Goal: Transaction & Acquisition: Download file/media

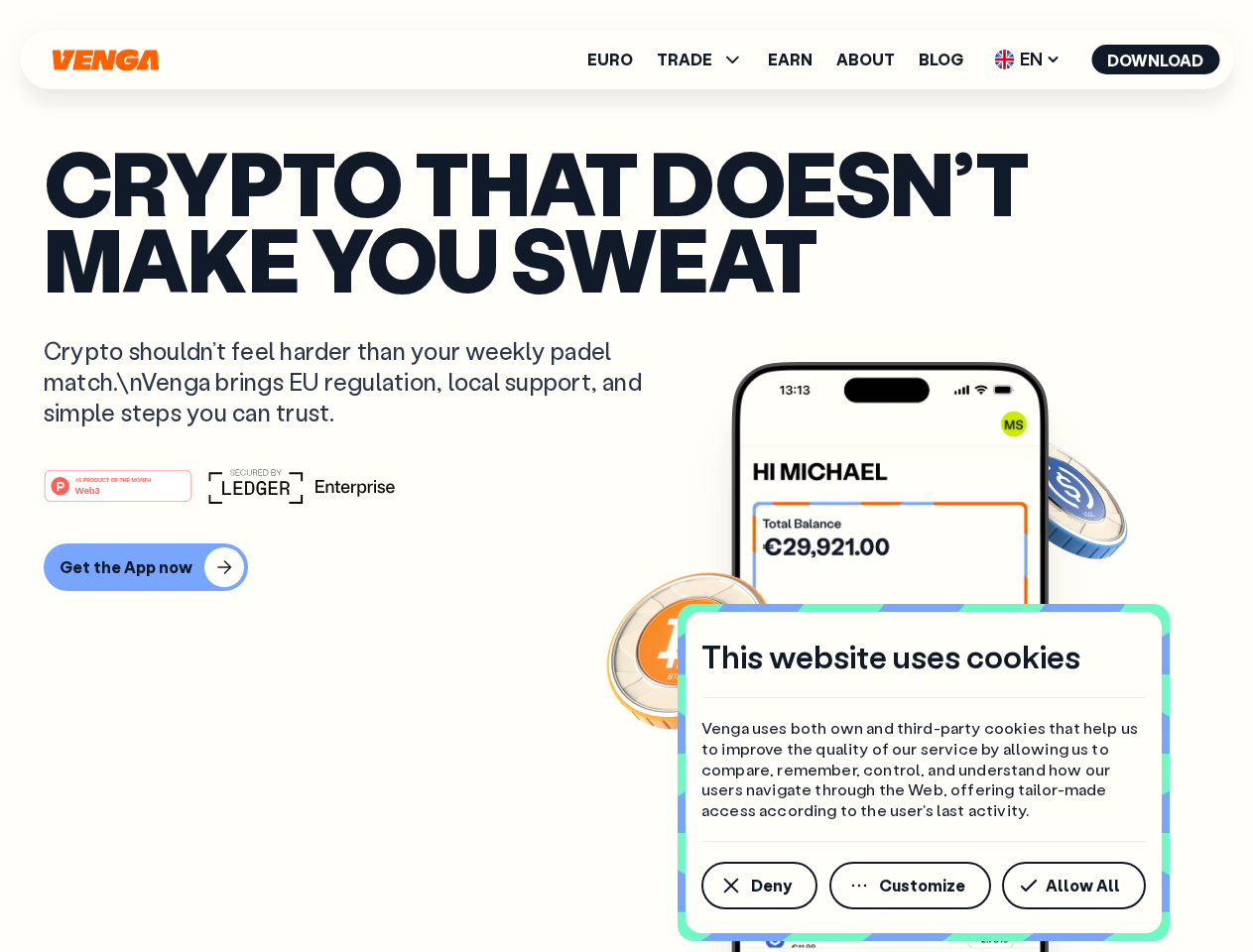
click at [626, 476] on div "#1 PRODUCT OF THE MONTH Web3" at bounding box center [627, 486] width 1166 height 36
click at [758, 885] on span "Deny" at bounding box center [771, 886] width 41 height 16
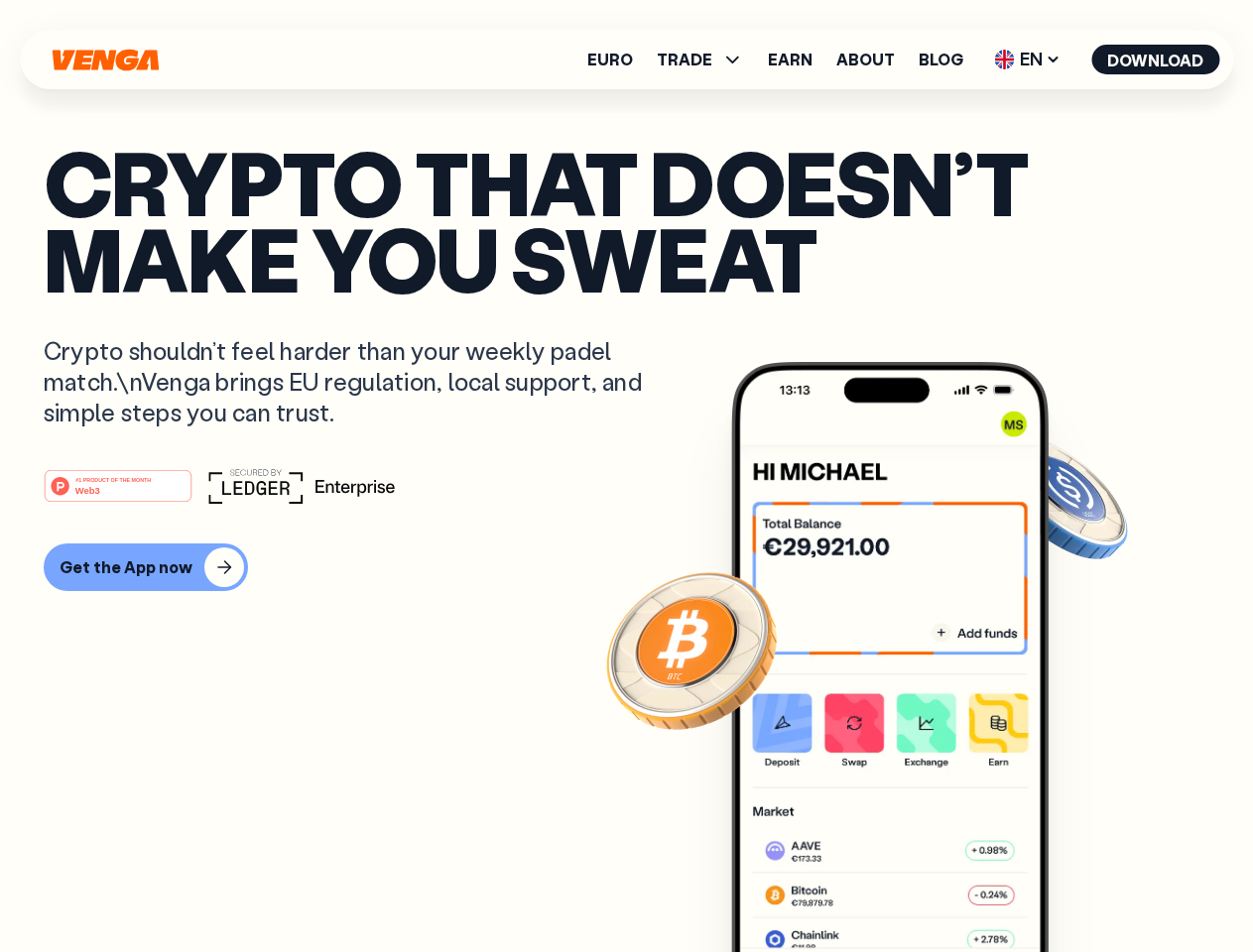
click at [912, 885] on img at bounding box center [890, 695] width 317 height 665
click at [1077, 885] on article "Crypto that doesn’t make you sweat Crypto shouldn’t feel harder than your weekl…" at bounding box center [627, 515] width 1166 height 743
click at [707, 60] on span "TRADE" at bounding box center [685, 60] width 56 height 16
click at [1028, 60] on span "EN" at bounding box center [1027, 60] width 80 height 32
click at [1156, 60] on button "Download" at bounding box center [1155, 60] width 128 height 30
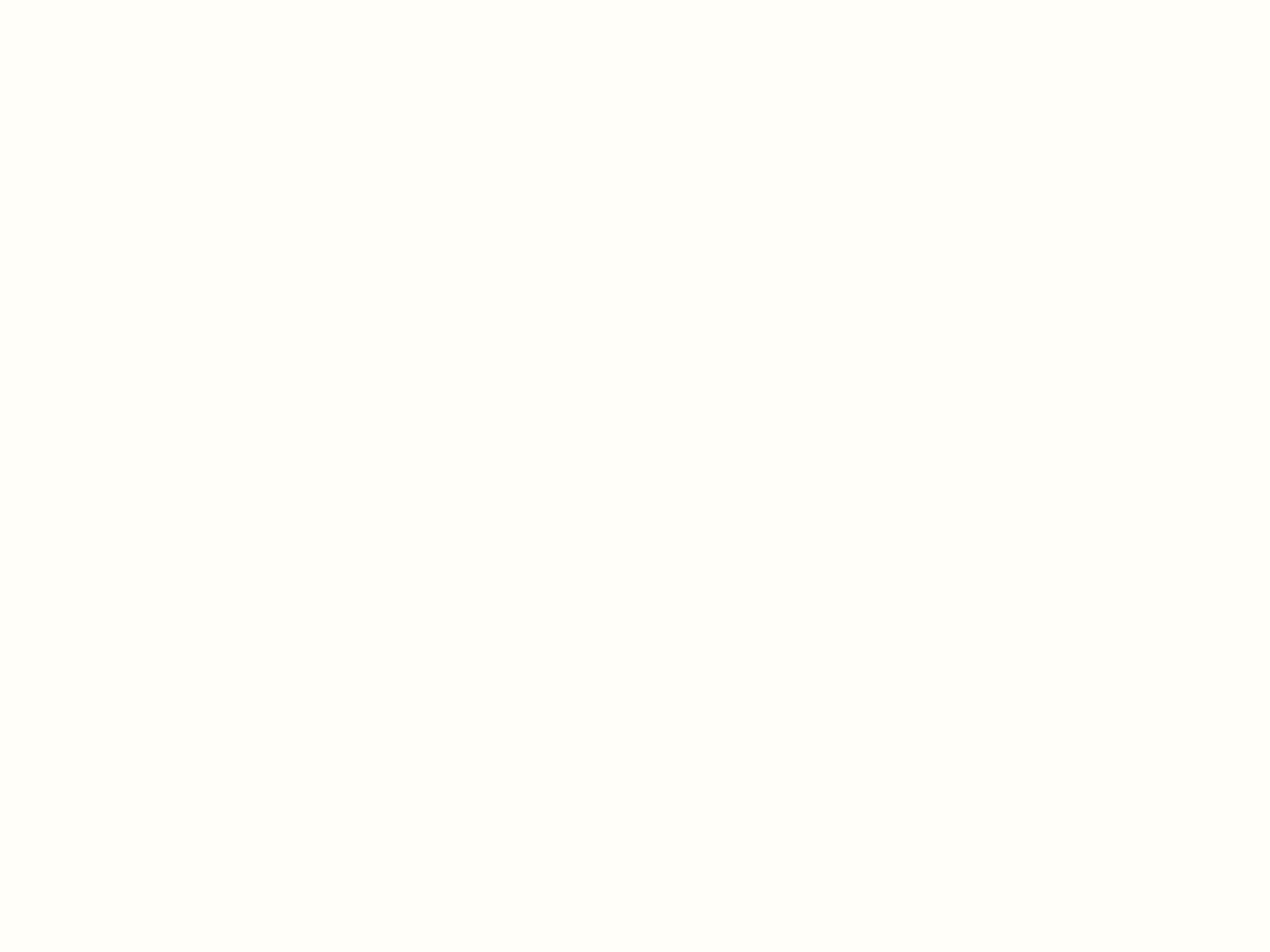
click at [143, 0] on html "This website uses cookies Venga uses both own and third-party cookies that help…" at bounding box center [635, 0] width 1270 height 0
click at [121, 0] on html "This website uses cookies Venga uses both own and third-party cookies that help…" at bounding box center [635, 0] width 1270 height 0
